Goal: Task Accomplishment & Management: Manage account settings

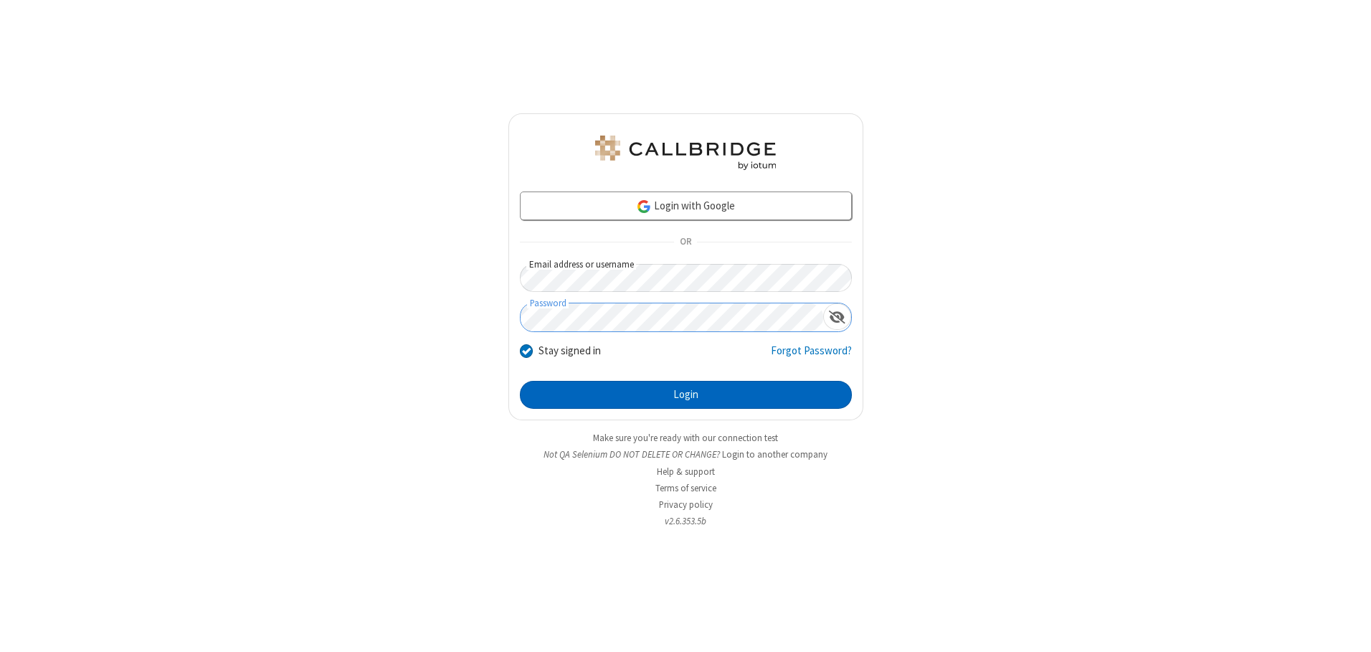
click at [685, 394] on button "Login" at bounding box center [686, 395] width 332 height 29
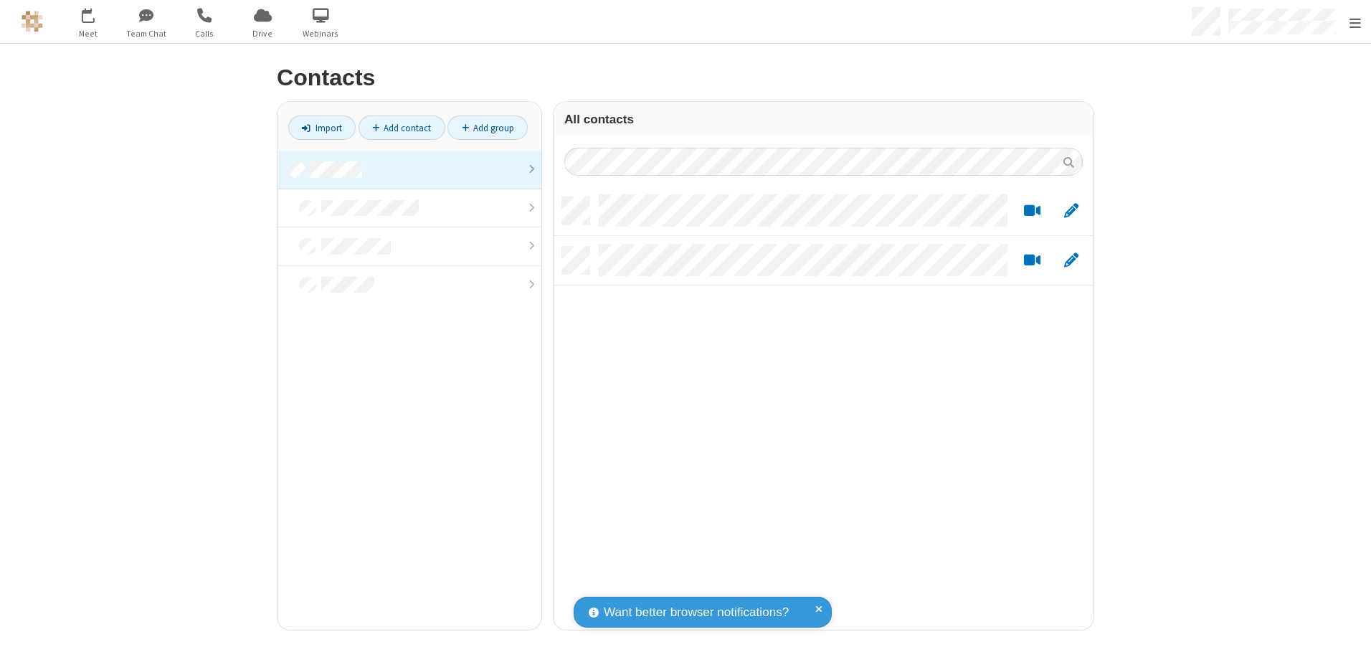
scroll to position [432, 529]
click at [404, 169] on link at bounding box center [409, 170] width 264 height 39
click at [396, 128] on link "Add contact" at bounding box center [402, 127] width 87 height 24
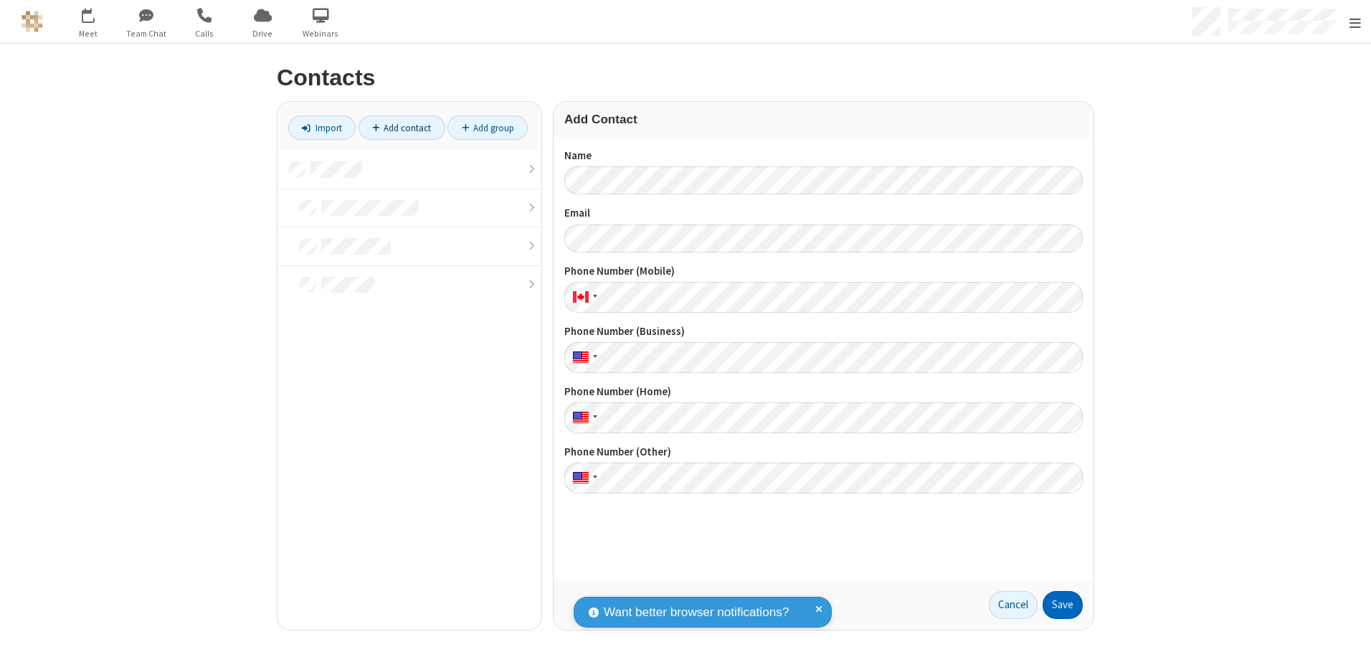
click at [1057, 604] on button "Save" at bounding box center [1063, 605] width 40 height 29
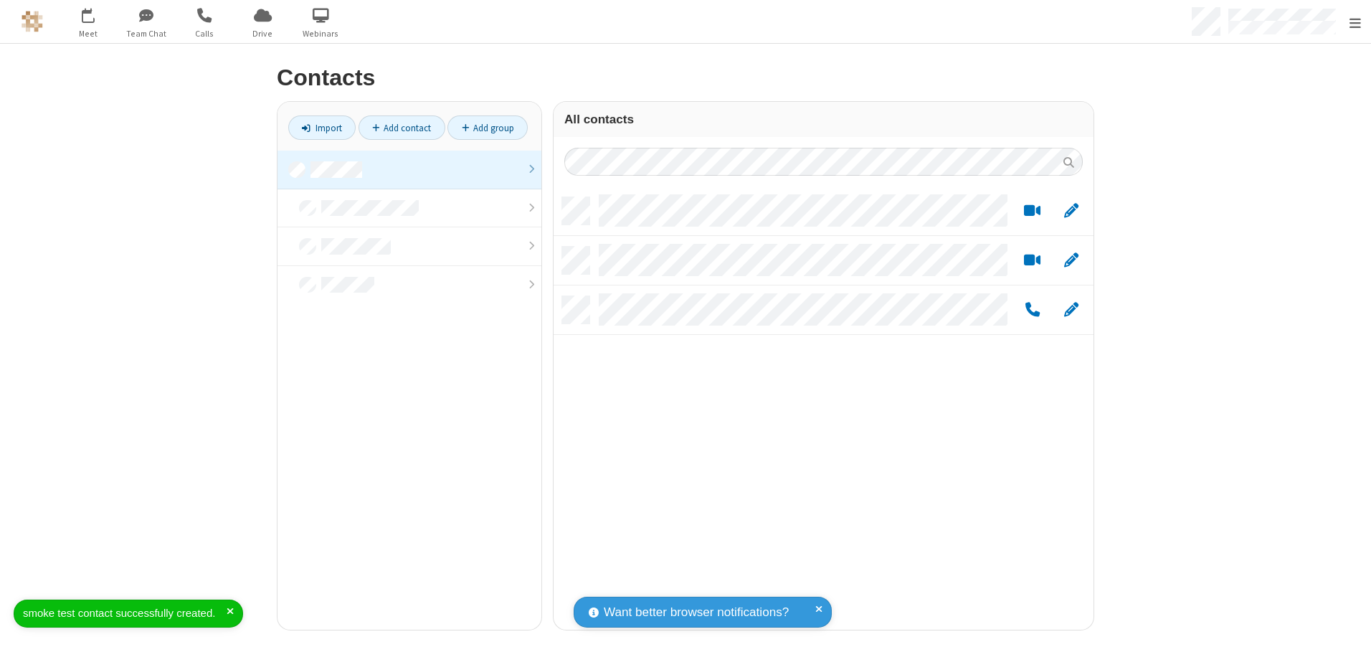
scroll to position [432, 529]
